Goal: Task Accomplishment & Management: Manage account settings

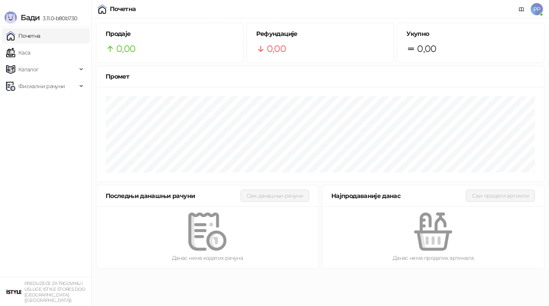
click at [67, 95] on ul "Почетна [PERSON_NAME] Фискални рачуни" at bounding box center [45, 152] width 91 height 250
click at [61, 89] on span "Фискални рачуни" at bounding box center [41, 86] width 46 height 15
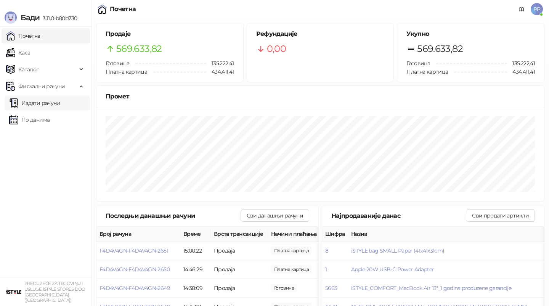
click at [52, 105] on link "Издати рачуни" at bounding box center [34, 102] width 51 height 15
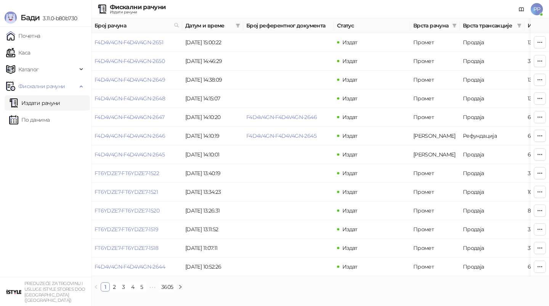
click at [537, 13] on span "PP" at bounding box center [537, 9] width 12 height 12
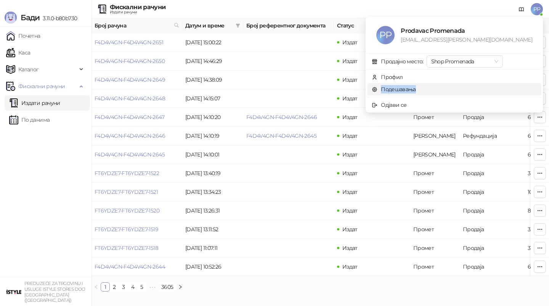
drag, startPoint x: 480, startPoint y: 73, endPoint x: 478, endPoint y: 89, distance: 16.1
click at [478, 89] on ul "PP Prodavac Promenada [EMAIL_ADDRESS][PERSON_NAME][DOMAIN_NAME] Продајно место:…" at bounding box center [453, 65] width 177 height 96
click at [416, 89] on link "Подешавања" at bounding box center [394, 89] width 44 height 7
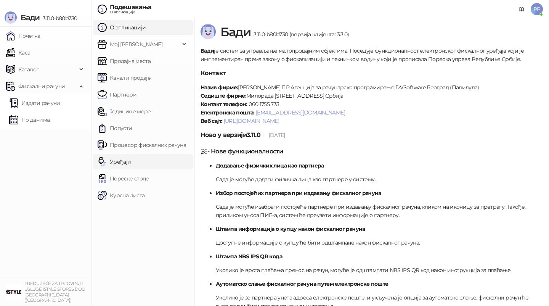
click at [130, 160] on link "Уређаји" at bounding box center [115, 161] width 34 height 15
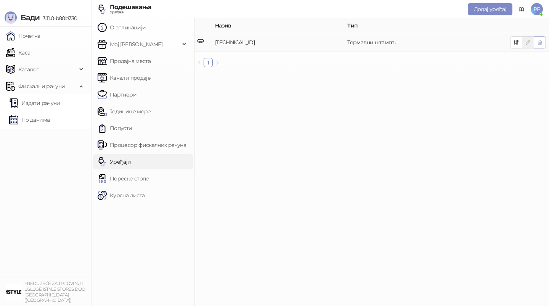
click at [540, 43] on icon "button" at bounding box center [540, 42] width 6 height 6
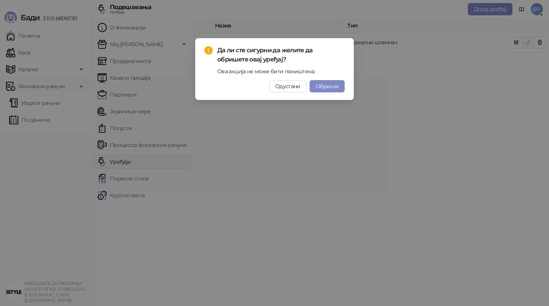
click at [340, 83] on button "Обриши" at bounding box center [326, 86] width 35 height 12
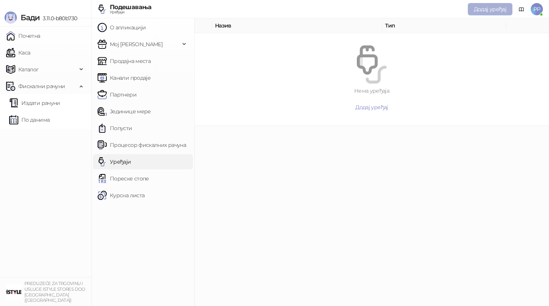
click at [493, 8] on span "Додај уређај" at bounding box center [490, 9] width 32 height 7
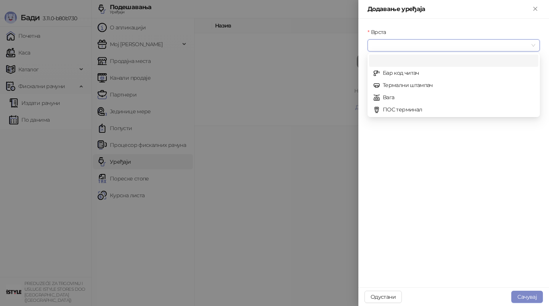
click at [388, 45] on input "Врста" at bounding box center [450, 45] width 156 height 11
click at [389, 85] on div "Термални штампач" at bounding box center [453, 85] width 160 height 8
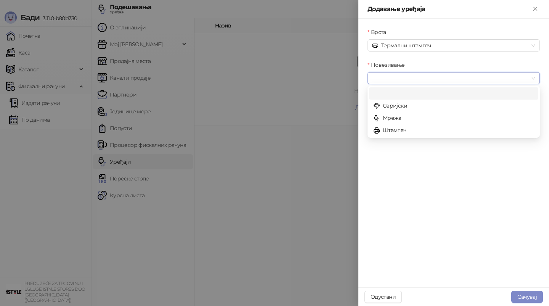
click at [407, 81] on input "Повезивање" at bounding box center [450, 77] width 156 height 11
click at [391, 123] on div "Мрежа" at bounding box center [453, 118] width 169 height 12
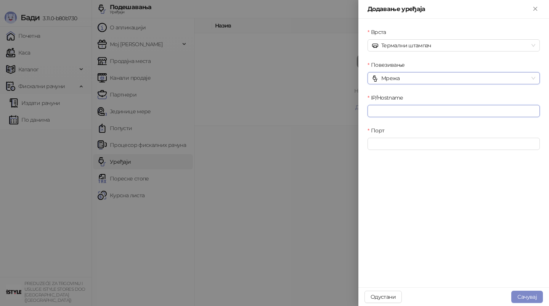
click at [391, 105] on input "IP/Hostname" at bounding box center [453, 111] width 172 height 12
type input "**********"
click at [415, 142] on input "Порт" at bounding box center [453, 144] width 172 height 12
type input "****"
click button "submit" at bounding box center [0, 0] width 0 height 0
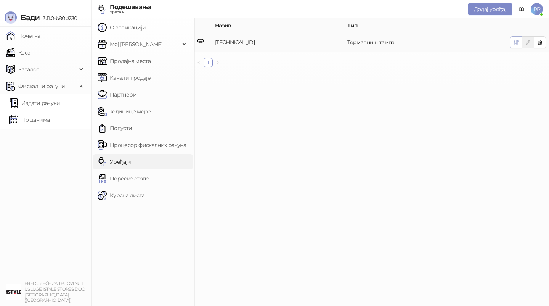
click at [518, 40] on icon "button" at bounding box center [516, 42] width 4 height 4
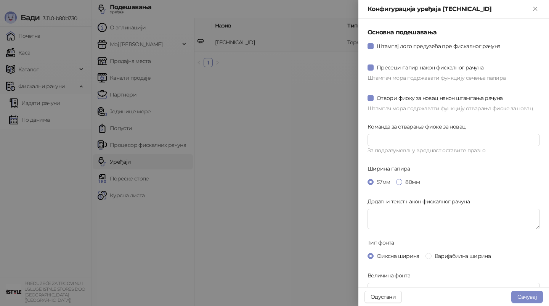
click at [411, 181] on span "80мм" at bounding box center [412, 182] width 20 height 8
click at [454, 255] on span "Варијабилна ширина" at bounding box center [462, 256] width 62 height 8
click at [525, 294] on button "Сачувај" at bounding box center [527, 296] width 32 height 12
